Goal: Check status: Check status

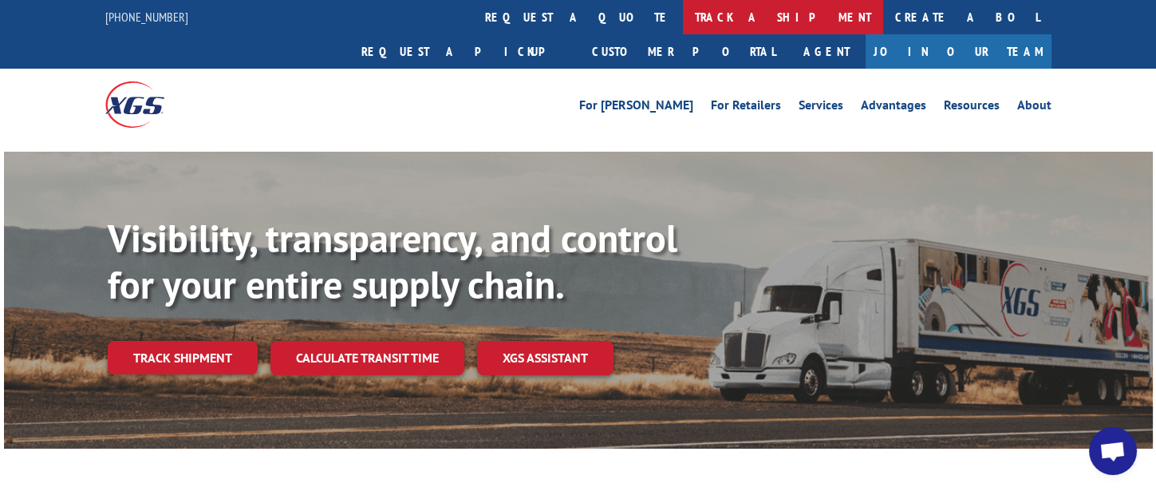
click at [683, 20] on link "track a shipment" at bounding box center [783, 17] width 200 height 34
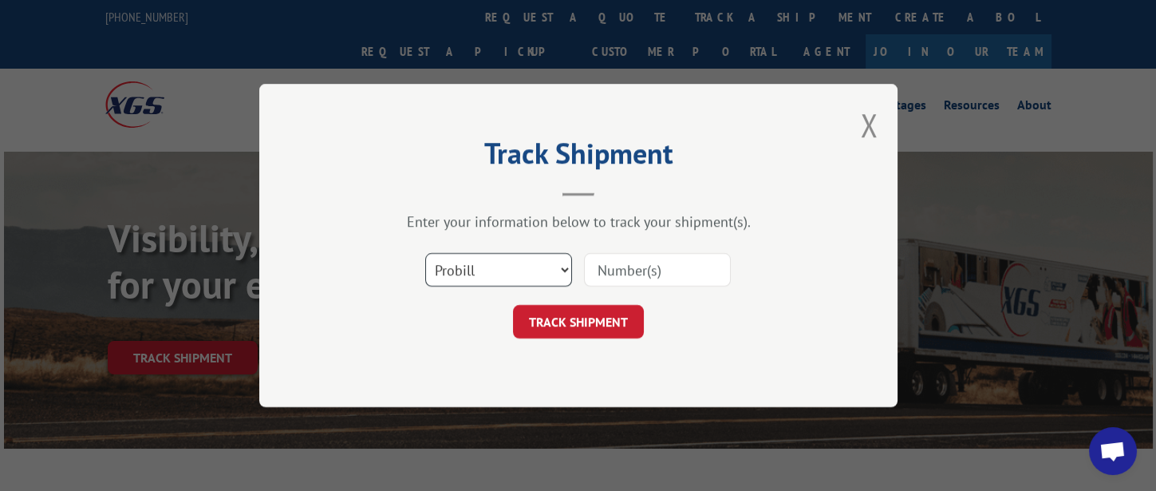
click at [527, 274] on select "Select category... Probill BOL PO" at bounding box center [498, 270] width 147 height 34
select select "bol"
click at [425, 253] on select "Select category... Probill BOL PO" at bounding box center [498, 270] width 147 height 34
click at [660, 274] on input at bounding box center [657, 270] width 147 height 34
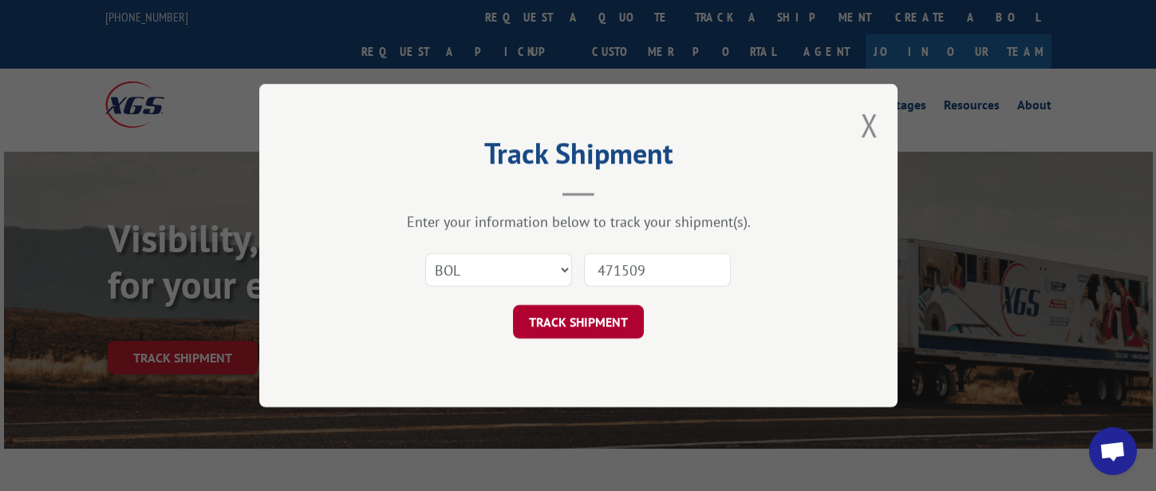
type input "471509"
click at [575, 325] on button "TRACK SHIPMENT" at bounding box center [578, 322] width 131 height 34
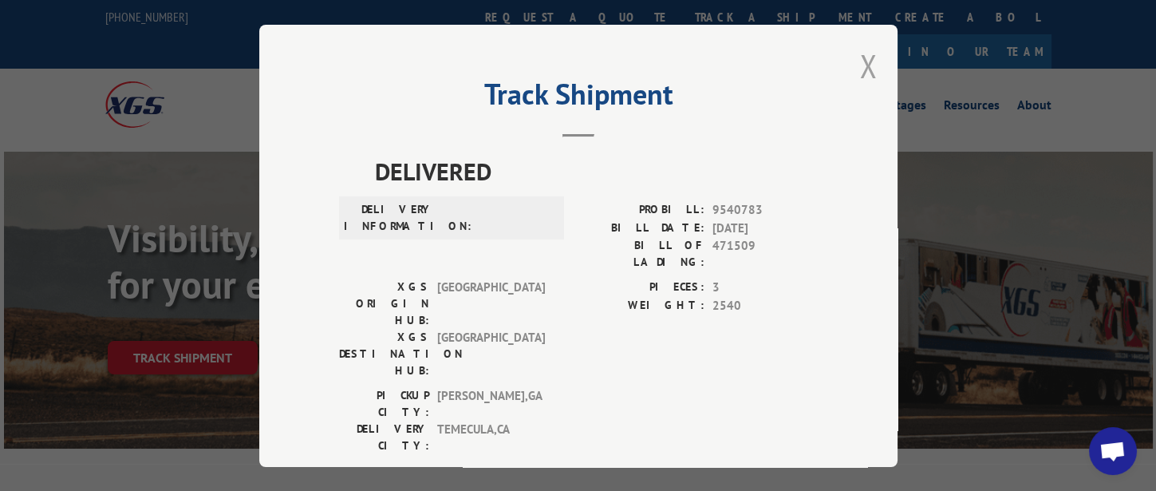
click at [860, 65] on button "Close modal" at bounding box center [869, 66] width 18 height 42
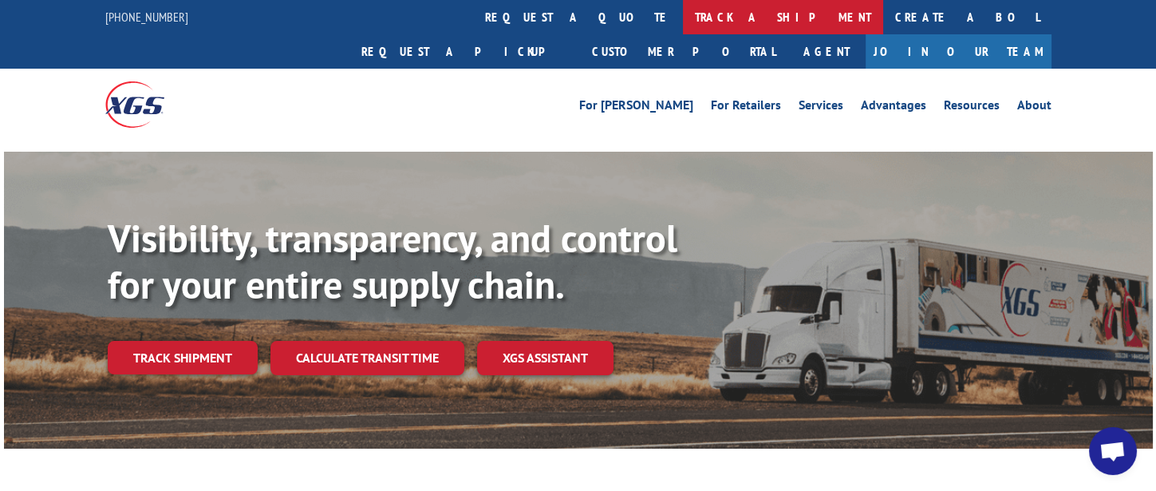
click at [683, 13] on link "track a shipment" at bounding box center [783, 17] width 200 height 34
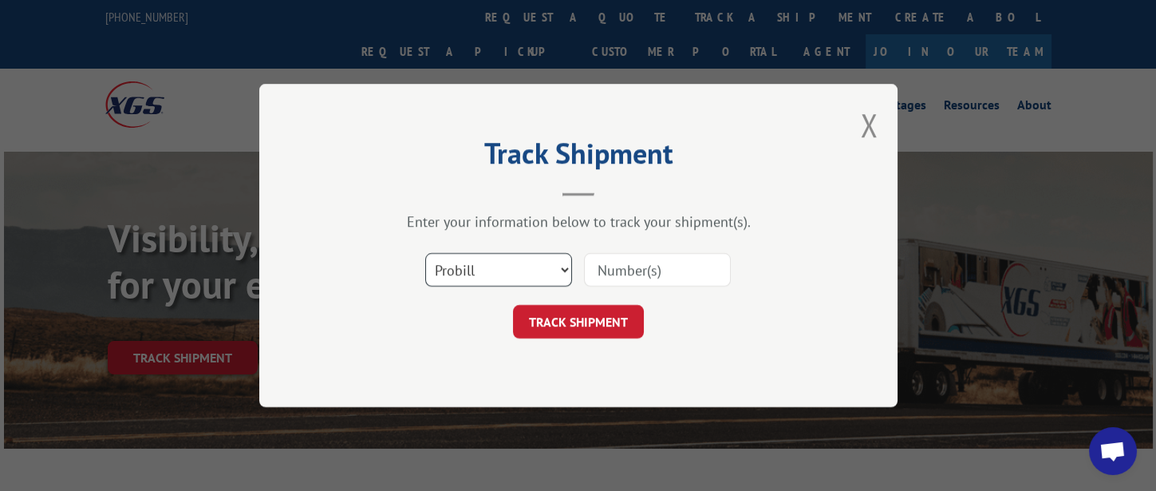
click at [483, 276] on select "Select category... Probill BOL PO" at bounding box center [498, 270] width 147 height 34
select select "bol"
click at [425, 253] on select "Select category... Probill BOL PO" at bounding box center [498, 270] width 147 height 34
click at [651, 270] on input at bounding box center [657, 270] width 147 height 34
type input "326719"
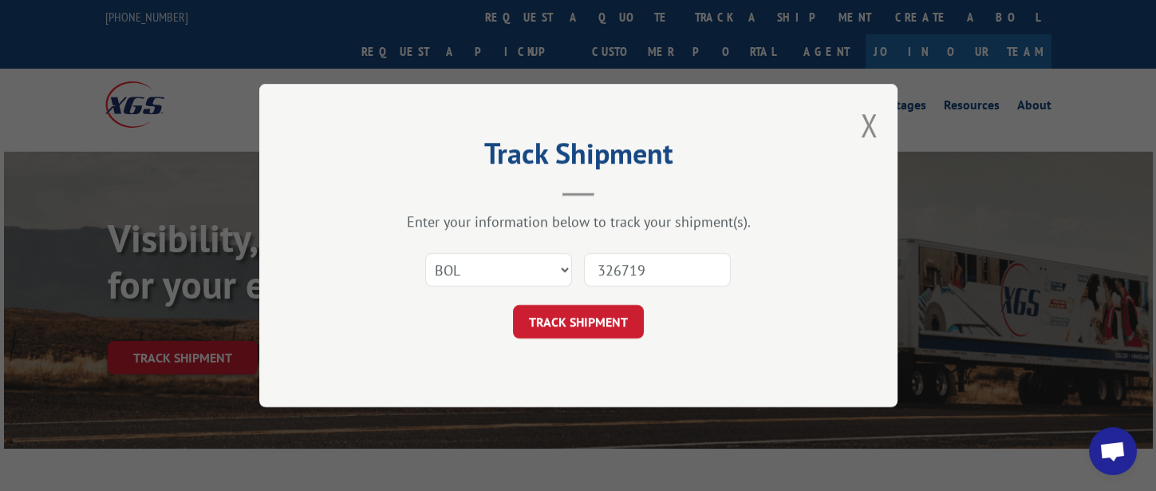
click button "TRACK SHIPMENT" at bounding box center [578, 322] width 131 height 34
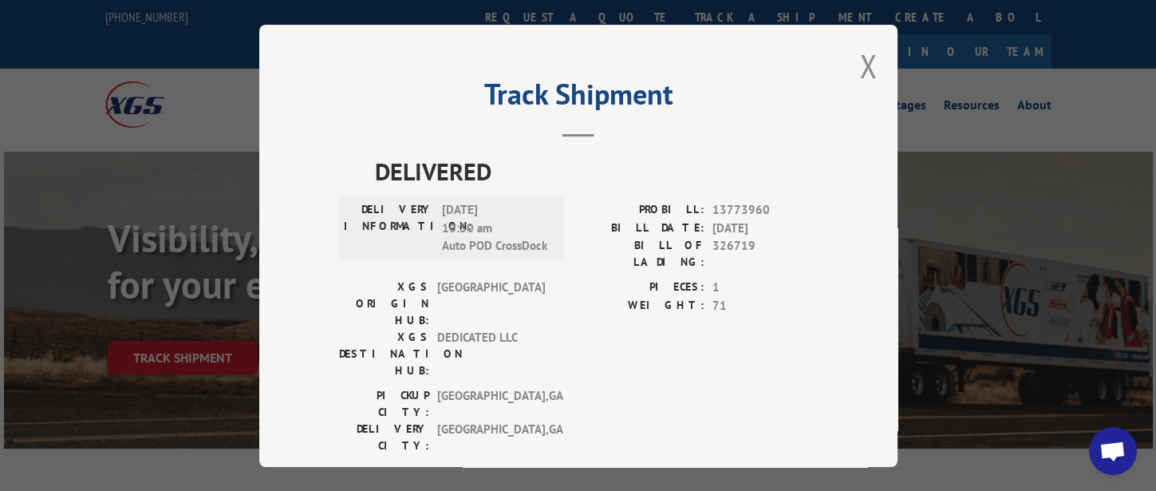
click at [861, 61] on button "Close modal" at bounding box center [869, 66] width 18 height 42
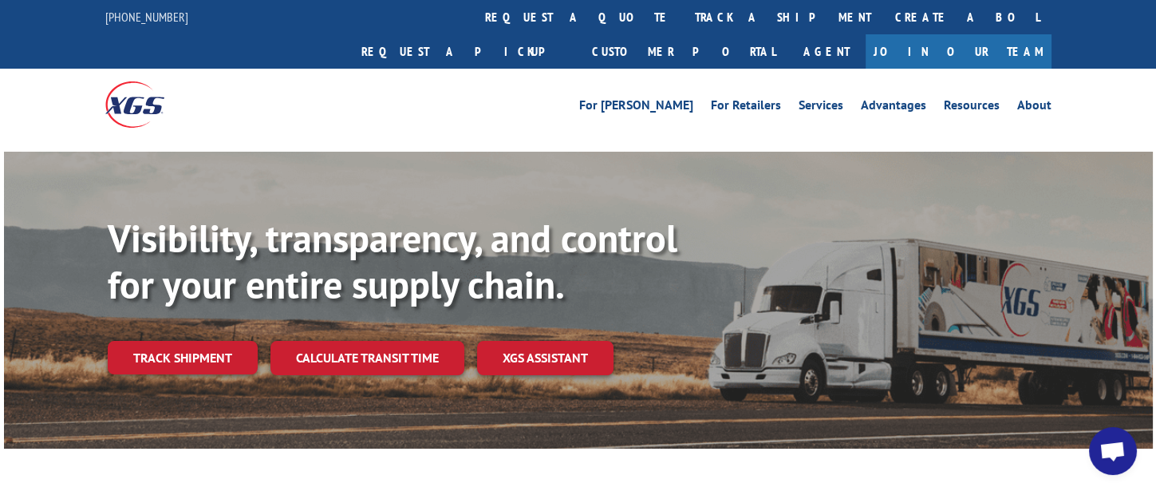
click at [683, 22] on link "track a shipment" at bounding box center [783, 17] width 200 height 34
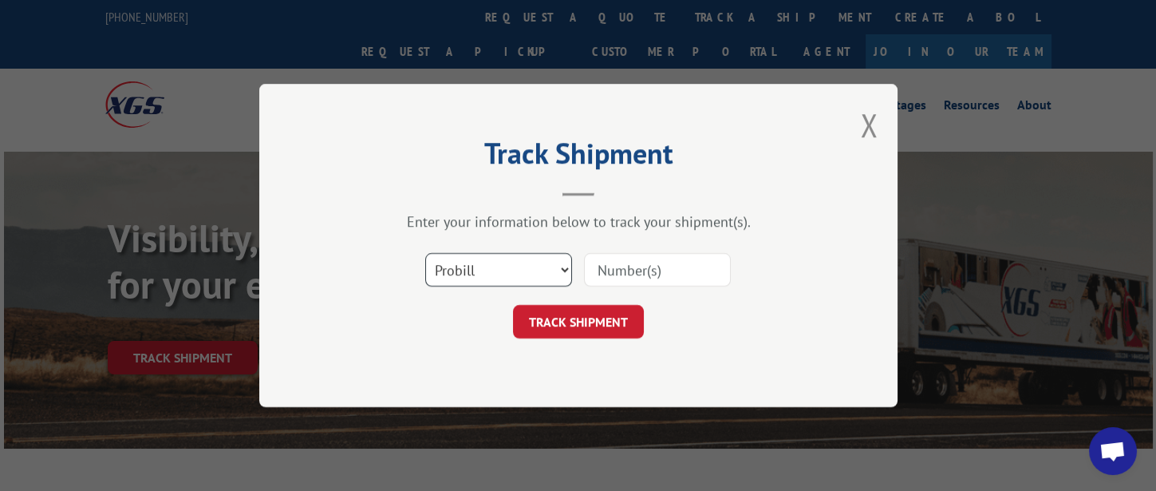
click at [517, 271] on select "Select category... Probill BOL PO" at bounding box center [498, 270] width 147 height 34
select select "bol"
click at [425, 253] on select "Select category... Probill BOL PO" at bounding box center [498, 270] width 147 height 34
click at [619, 276] on input at bounding box center [657, 270] width 147 height 34
type input "326502"
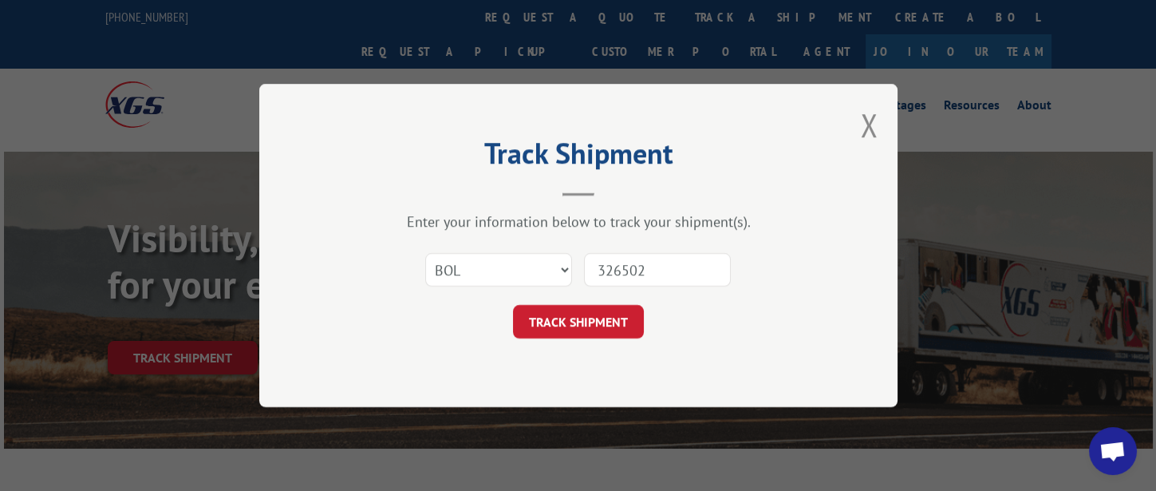
click button "TRACK SHIPMENT" at bounding box center [578, 322] width 131 height 34
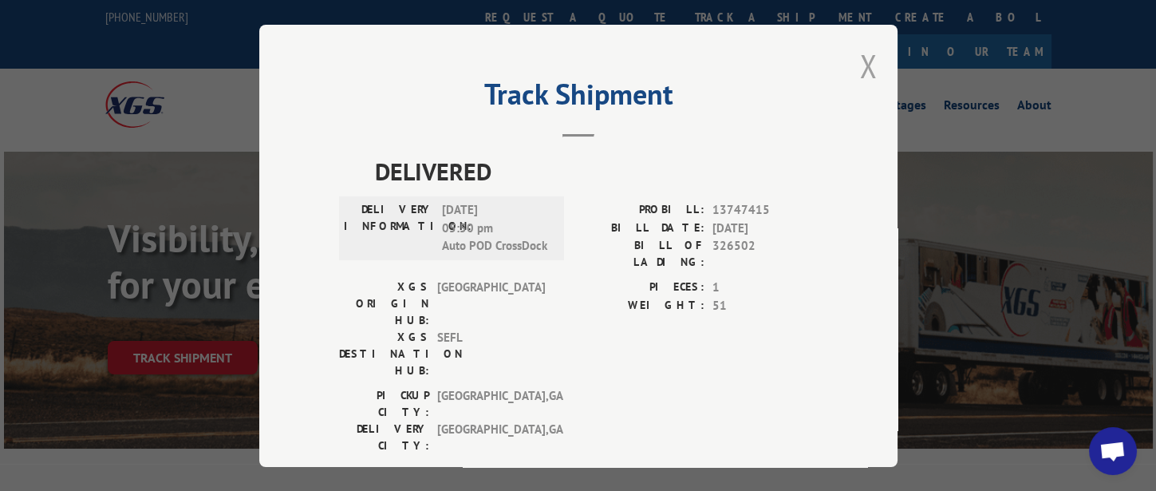
click at [868, 68] on button "Close modal" at bounding box center [869, 66] width 18 height 42
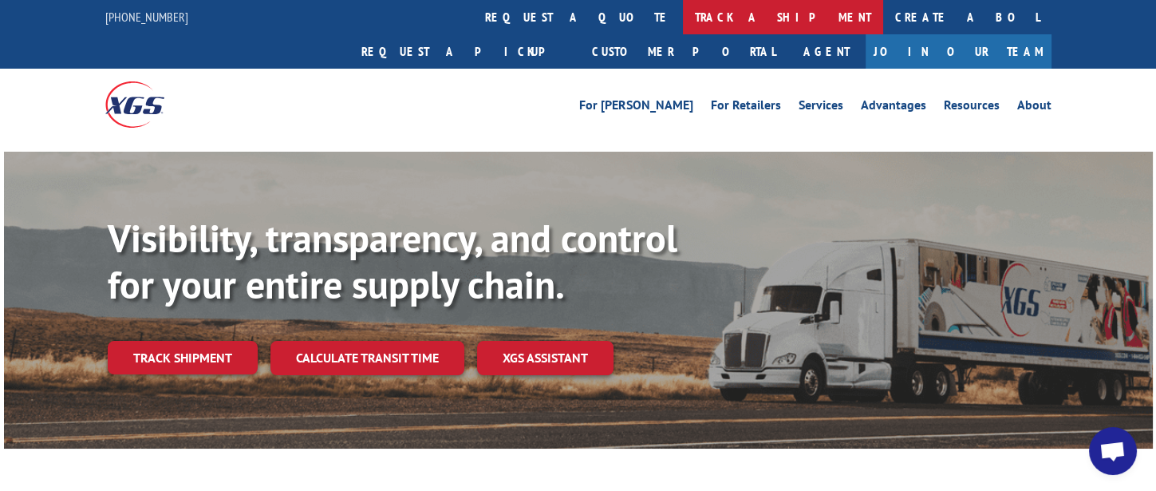
click at [683, 18] on link "track a shipment" at bounding box center [783, 17] width 200 height 34
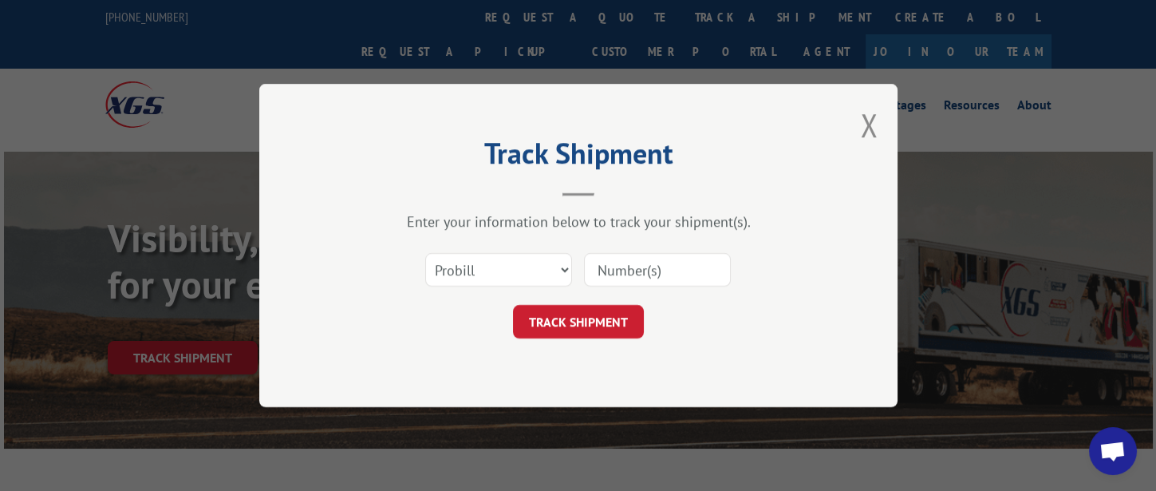
click at [625, 266] on input at bounding box center [657, 270] width 147 height 34
type input "17355526"
click button "TRACK SHIPMENT" at bounding box center [578, 322] width 131 height 34
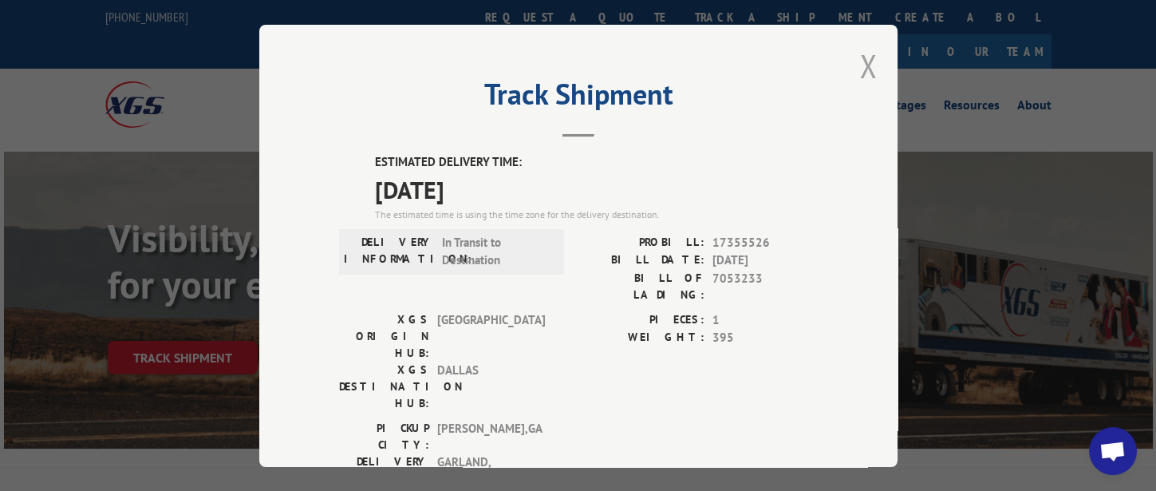
click at [860, 64] on button "Close modal" at bounding box center [869, 66] width 18 height 42
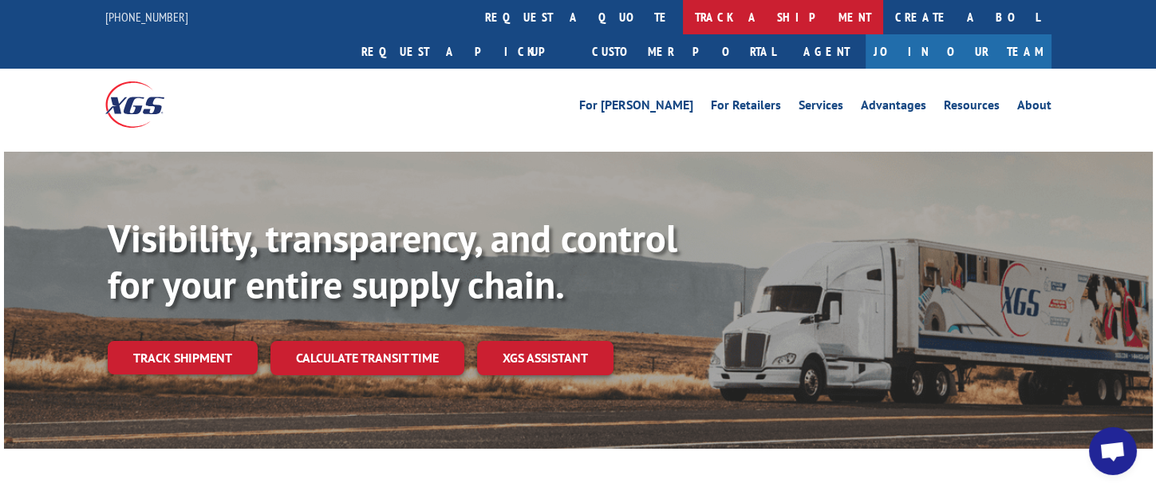
click at [683, 14] on link "track a shipment" at bounding box center [783, 17] width 200 height 34
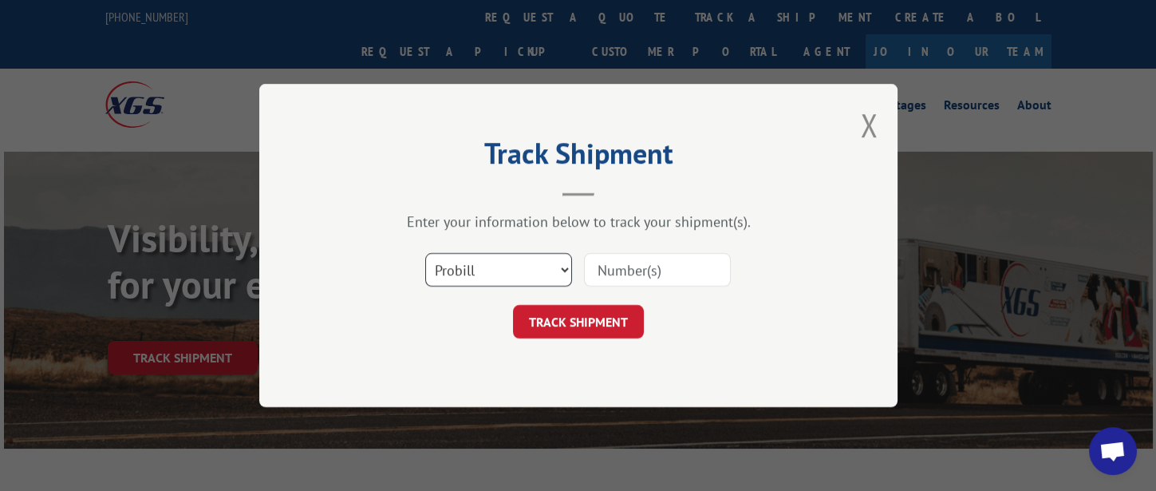
click at [533, 275] on select "Select category... Probill BOL PO" at bounding box center [498, 270] width 147 height 34
select select "bol"
click at [425, 253] on select "Select category... Probill BOL PO" at bounding box center [498, 270] width 147 height 34
click at [643, 270] on input at bounding box center [657, 270] width 147 height 34
type input "326714"
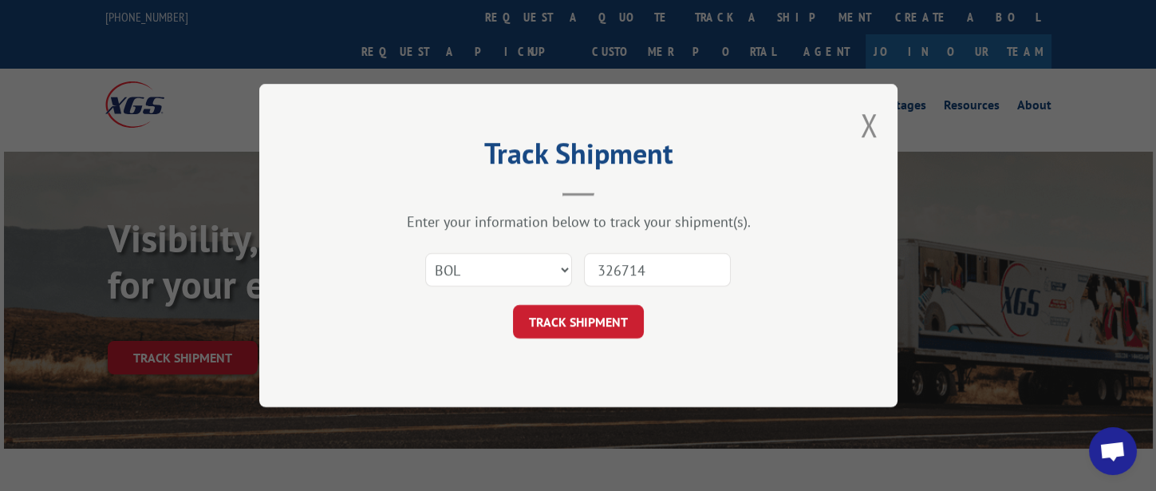
click button "TRACK SHIPMENT" at bounding box center [578, 322] width 131 height 34
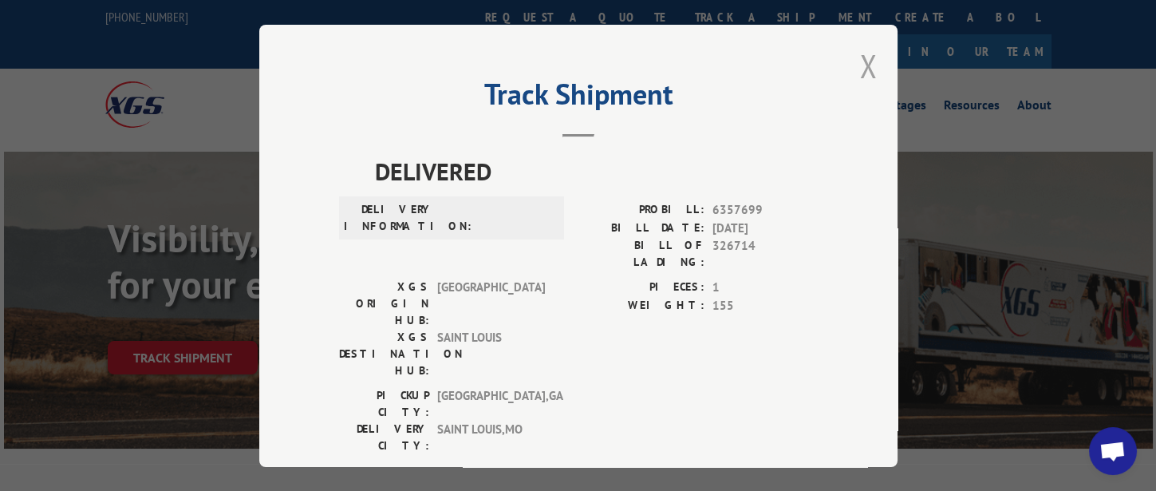
click at [864, 65] on button "Close modal" at bounding box center [869, 66] width 18 height 42
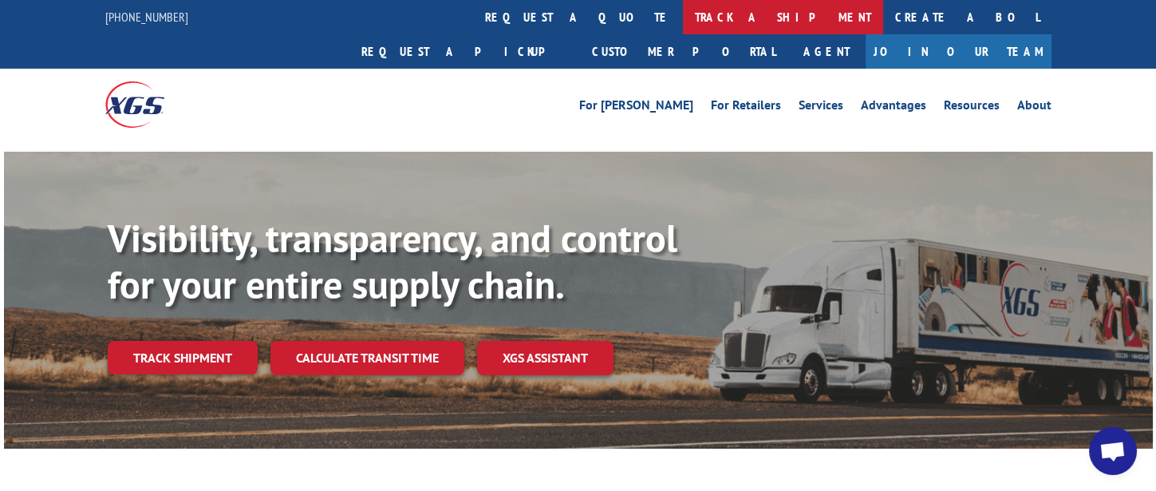
click at [683, 14] on link "track a shipment" at bounding box center [783, 17] width 200 height 34
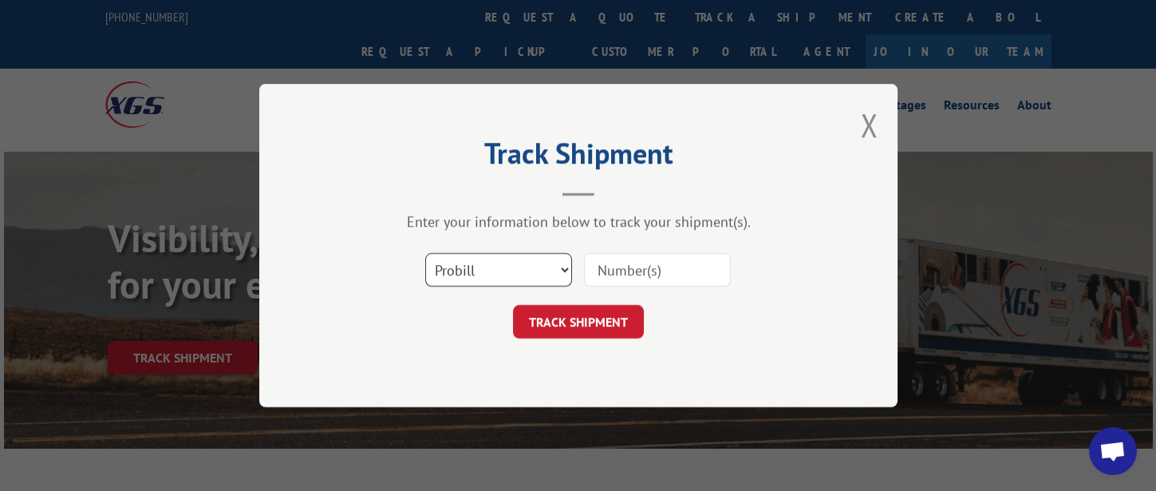
click at [488, 260] on select "Select category... Probill BOL PO" at bounding box center [498, 270] width 147 height 34
select select "bol"
click at [425, 253] on select "Select category... Probill BOL PO" at bounding box center [498, 270] width 147 height 34
click at [637, 268] on input at bounding box center [657, 270] width 147 height 34
type input "326719"
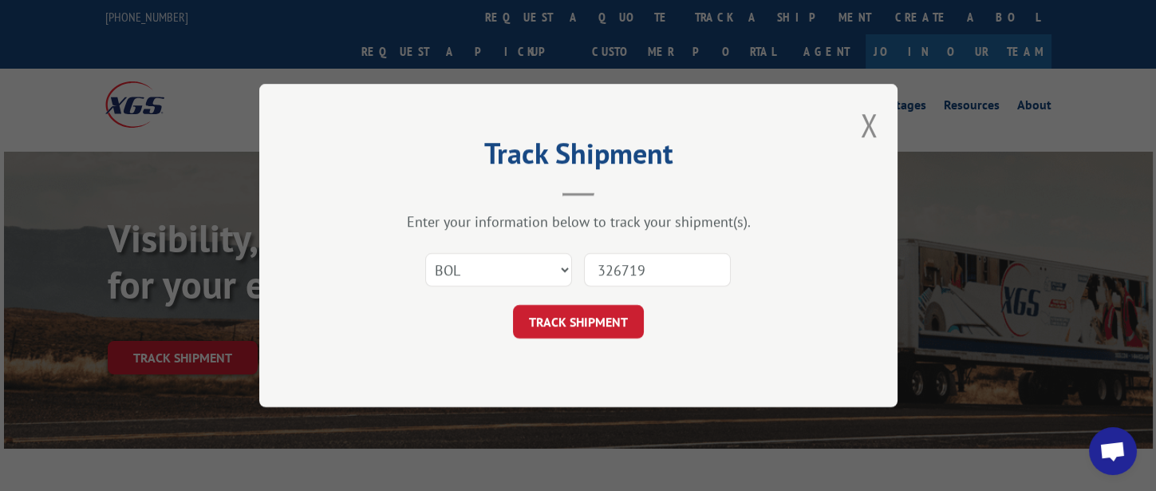
click button "TRACK SHIPMENT" at bounding box center [578, 322] width 131 height 34
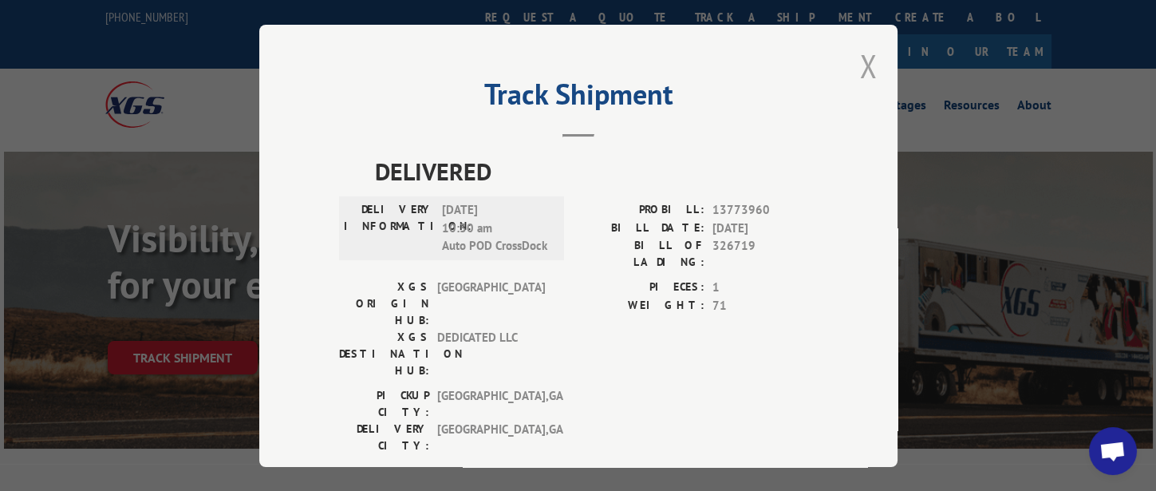
click at [860, 62] on button "Close modal" at bounding box center [869, 66] width 18 height 42
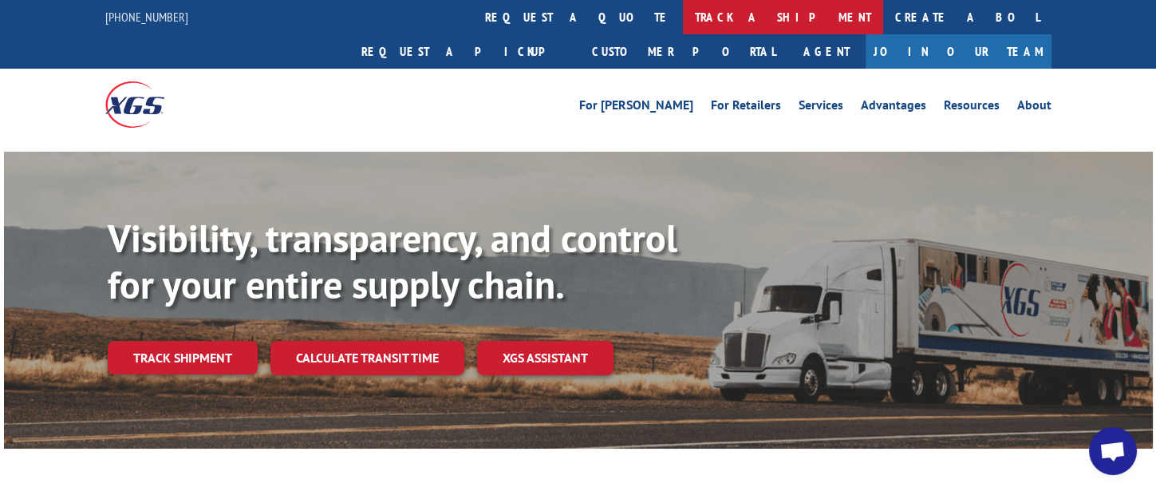
click at [683, 26] on link "track a shipment" at bounding box center [783, 17] width 200 height 34
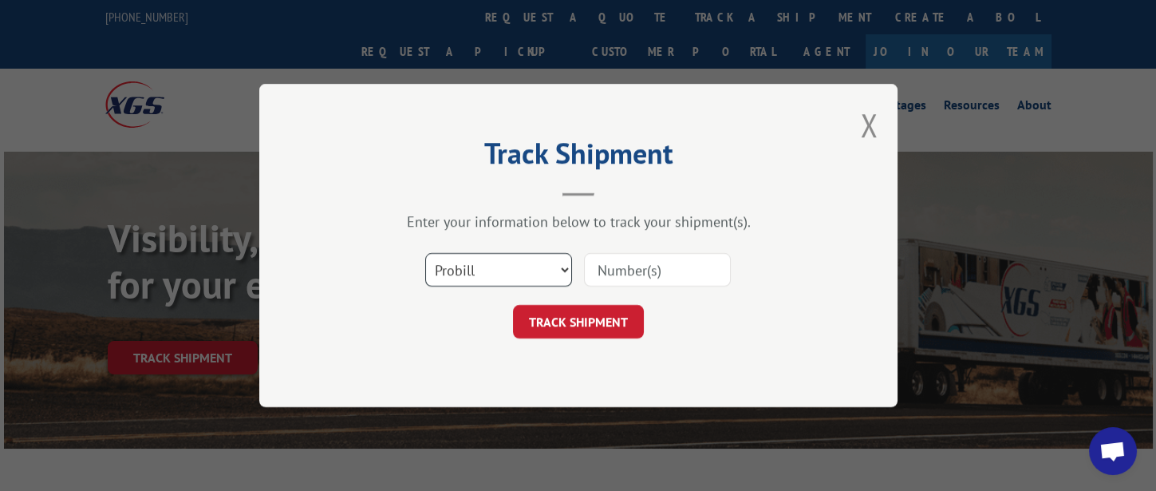
click at [524, 278] on select "Select category... Probill BOL PO" at bounding box center [498, 270] width 147 height 34
select select "bol"
click at [425, 253] on select "Select category... Probill BOL PO" at bounding box center [498, 270] width 147 height 34
click at [604, 270] on input at bounding box center [657, 270] width 147 height 34
type input "326502"
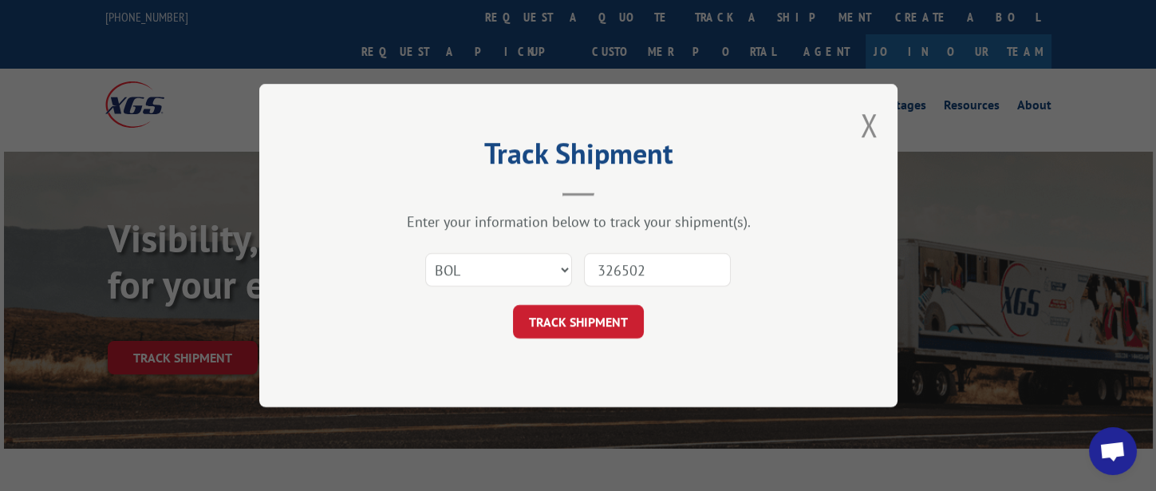
click button "TRACK SHIPMENT" at bounding box center [578, 322] width 131 height 34
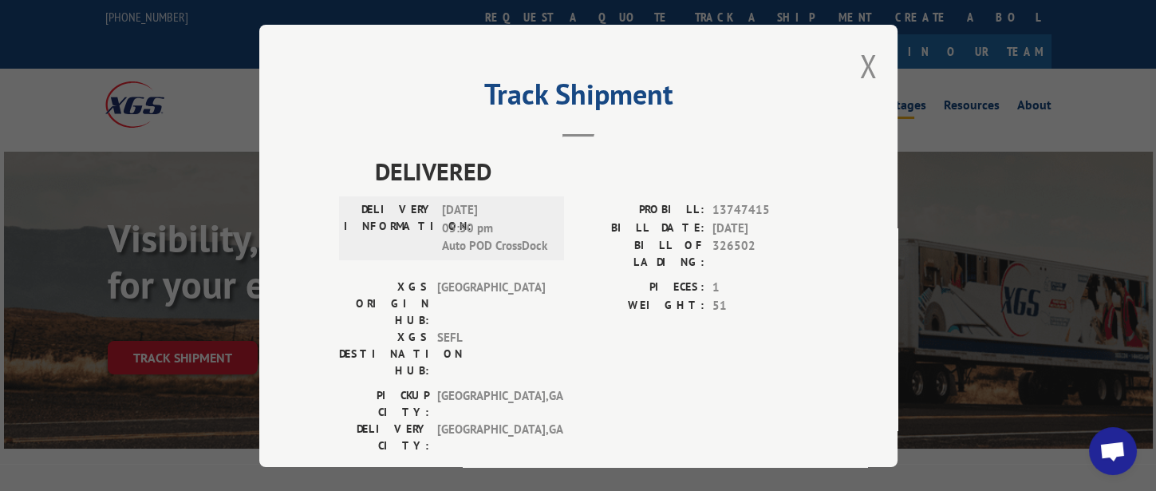
click at [869, 62] on button "Close modal" at bounding box center [869, 66] width 18 height 42
